Goal: Information Seeking & Learning: Find specific page/section

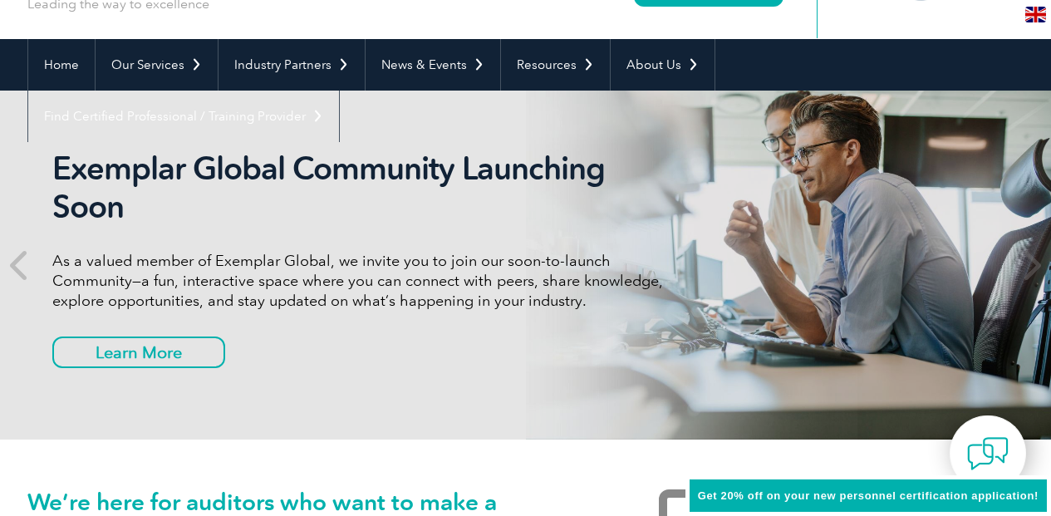
scroll to position [125, 0]
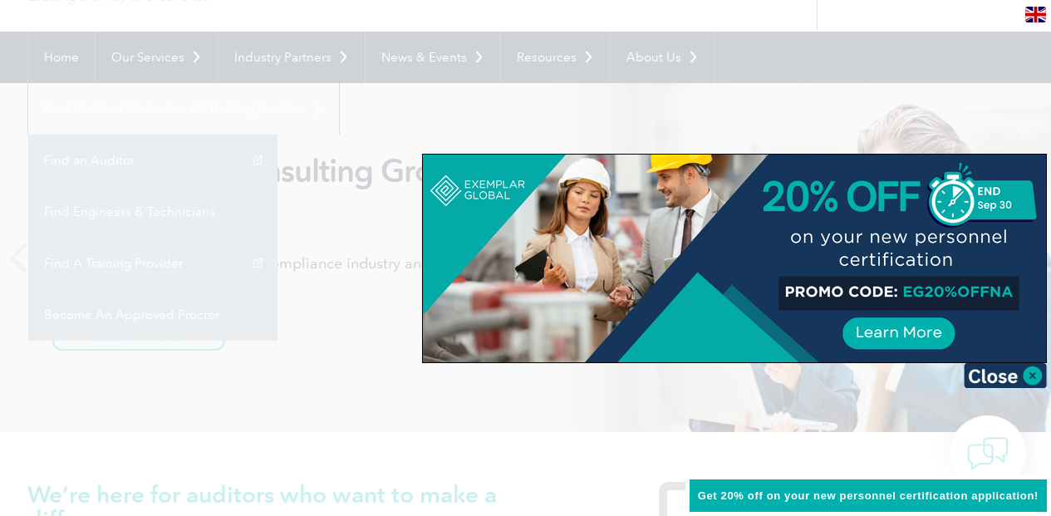
drag, startPoint x: 961, startPoint y: 55, endPoint x: 1030, endPoint y: 369, distance: 321.6
click at [1030, 369] on img at bounding box center [1005, 375] width 83 height 25
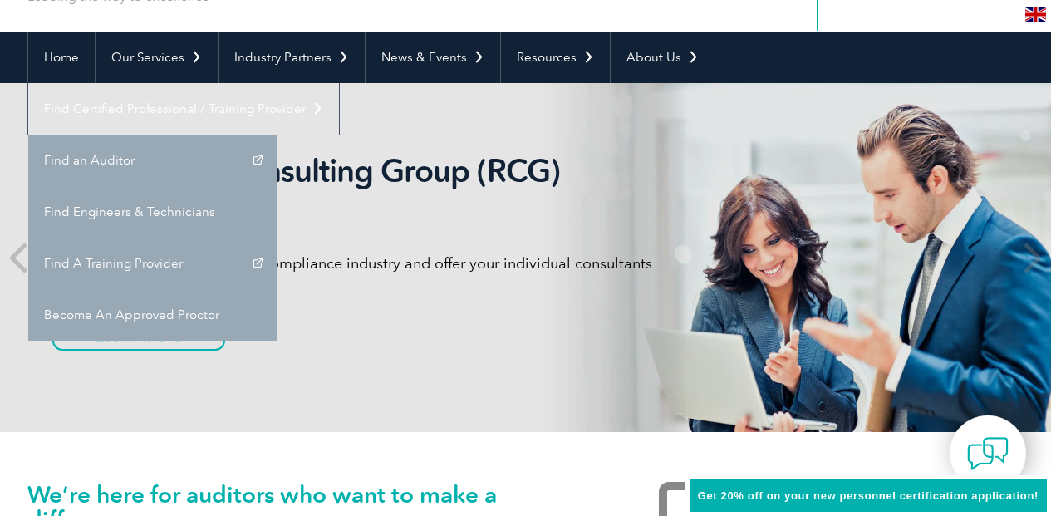
click at [278, 238] on link "Find A Training Provider" at bounding box center [152, 264] width 249 height 52
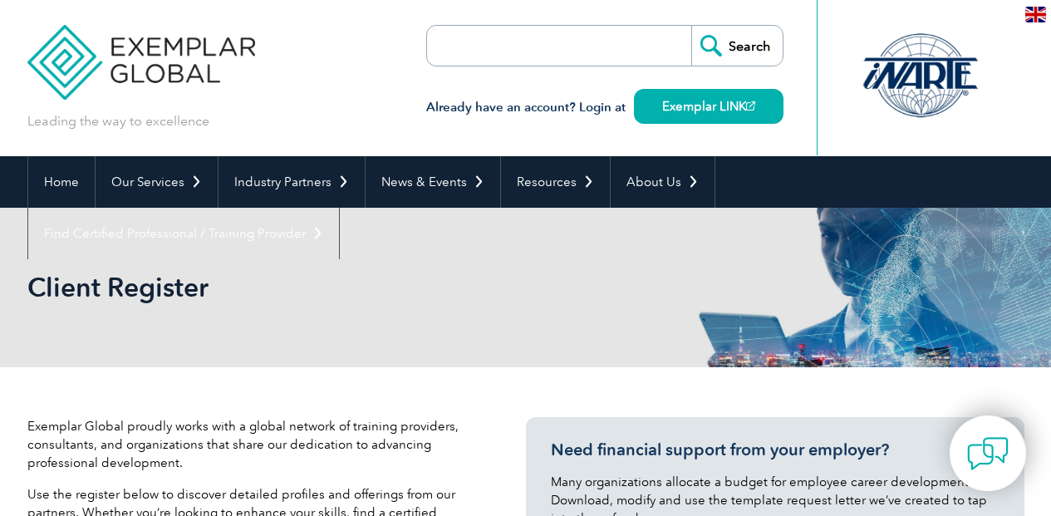
click at [625, 43] on form "Search" at bounding box center [604, 46] width 357 height 42
click at [569, 32] on input "search" at bounding box center [522, 46] width 174 height 40
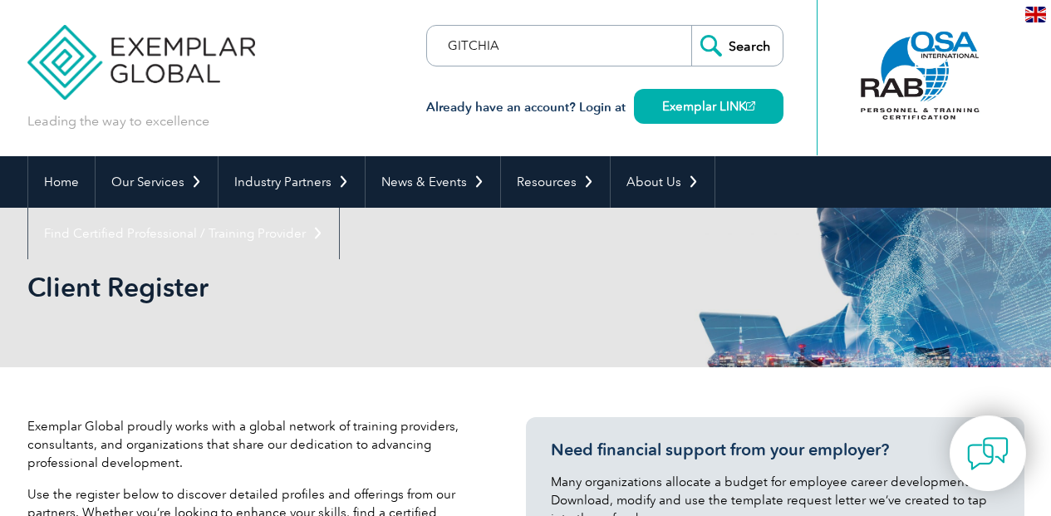
type input "GITCHIA"
click at [691, 26] on input "Search" at bounding box center [736, 46] width 91 height 40
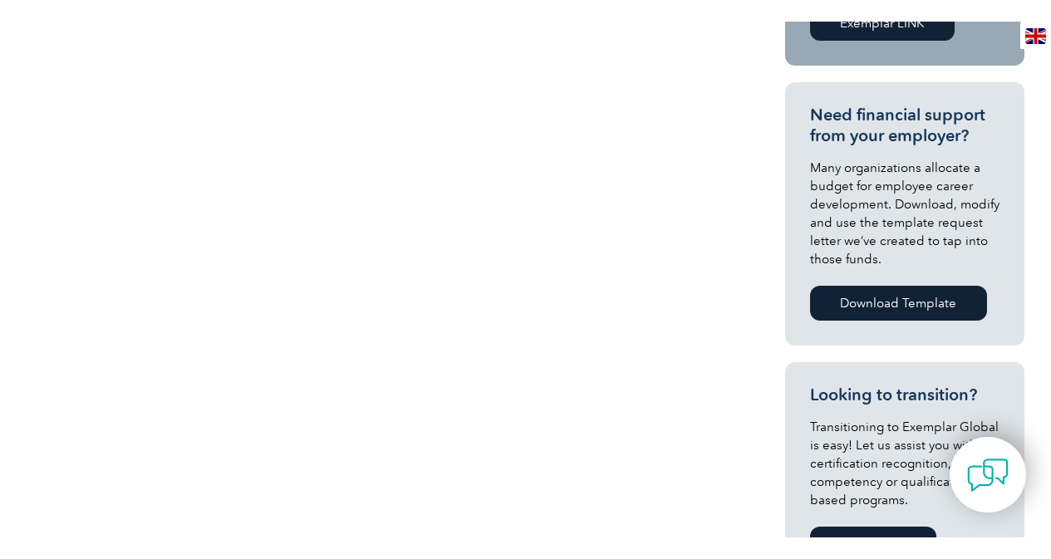
scroll to position [150, 0]
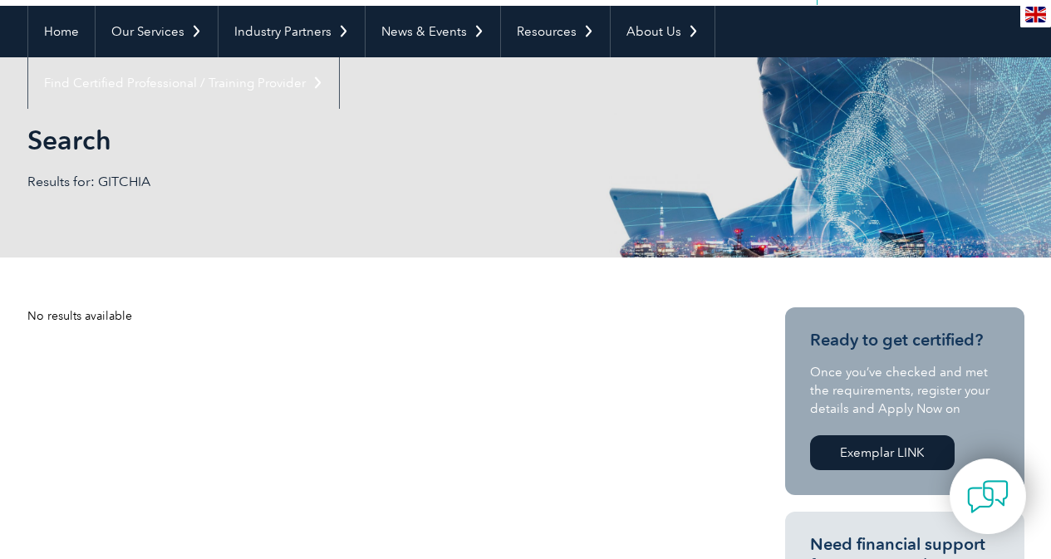
click at [1042, 18] on img at bounding box center [1035, 15] width 21 height 16
